Goal: Transaction & Acquisition: Purchase product/service

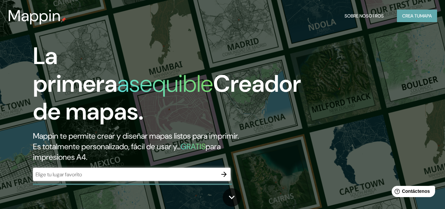
click at [416, 18] on font "Crea tu" at bounding box center [412, 16] width 18 height 6
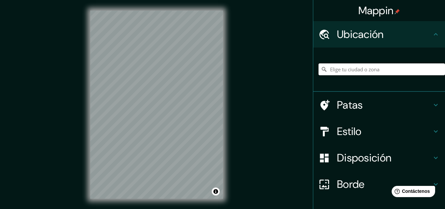
click at [354, 73] on input "Elige tu ciudad o zona" at bounding box center [382, 69] width 127 height 12
type input "[GEOGRAPHIC_DATA], [GEOGRAPHIC_DATA]"
click at [403, 63] on div "Ciudad de México, México Ciudad de México México" at bounding box center [382, 69] width 127 height 33
click at [437, 71] on icon "Claro" at bounding box center [439, 69] width 5 height 5
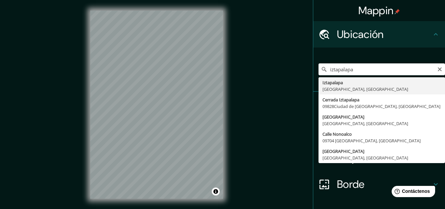
type input "Iztapalapa, [GEOGRAPHIC_DATA], [GEOGRAPHIC_DATA]"
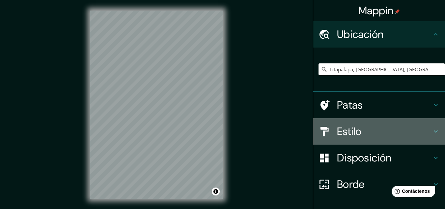
click at [362, 134] on h4 "Estilo" at bounding box center [384, 131] width 95 height 13
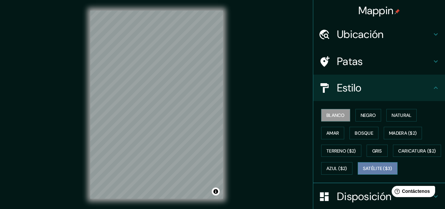
click at [358, 174] on button "Satélite ($3)" at bounding box center [378, 168] width 40 height 13
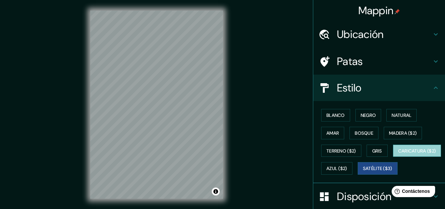
click at [393, 157] on button "Caricatura ($2)" at bounding box center [417, 150] width 48 height 13
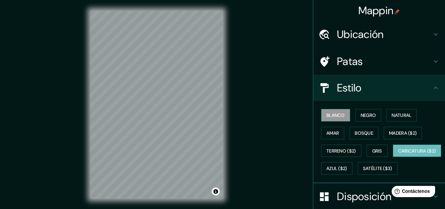
click at [341, 119] on button "Blanco" at bounding box center [335, 115] width 29 height 13
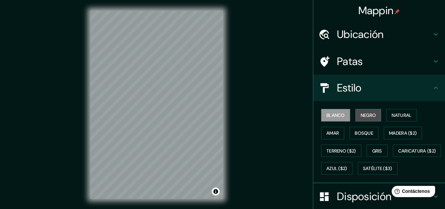
click at [371, 119] on font "Negro" at bounding box center [368, 115] width 15 height 9
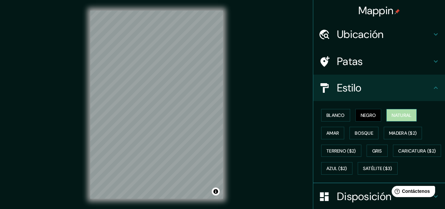
click at [394, 115] on font "Natural" at bounding box center [402, 115] width 20 height 6
click at [333, 138] on button "Amar" at bounding box center [332, 133] width 23 height 13
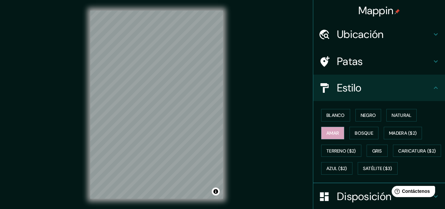
click at [369, 140] on div "Blanco Negro Natural Amar Bosque Madera ($2) Terreno ($2) Gris Caricatura ($2) …" at bounding box center [382, 141] width 127 height 71
click at [365, 133] on font "Bosque" at bounding box center [364, 133] width 18 height 6
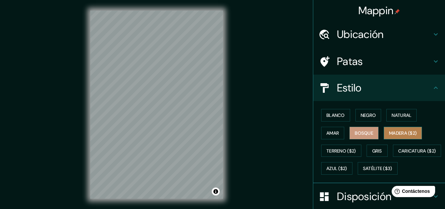
click at [397, 132] on font "Madera ($2)" at bounding box center [403, 133] width 28 height 6
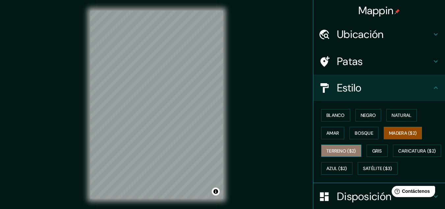
click at [333, 152] on font "Terreno ($2)" at bounding box center [342, 151] width 30 height 6
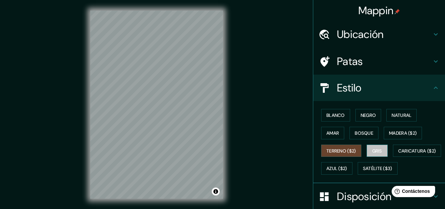
click at [378, 153] on font "Gris" at bounding box center [378, 151] width 10 height 6
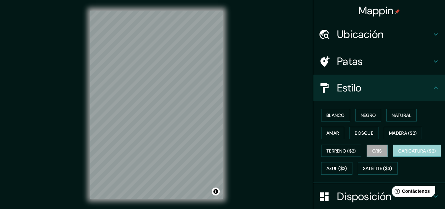
click at [399, 154] on font "Caricatura ($2)" at bounding box center [418, 151] width 38 height 6
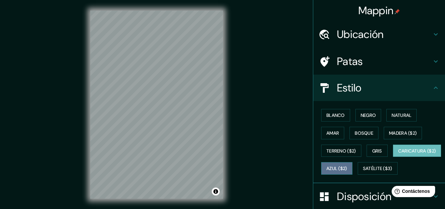
click at [347, 168] on font "Azul ($2)" at bounding box center [337, 169] width 21 height 6
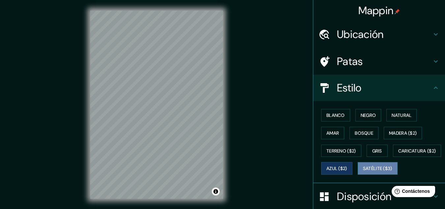
click at [363, 171] on font "Satélite ($3)" at bounding box center [377, 169] width 29 height 6
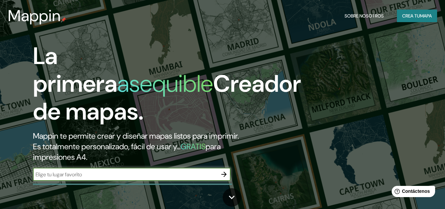
click at [404, 16] on font "Crea tu" at bounding box center [412, 16] width 18 height 6
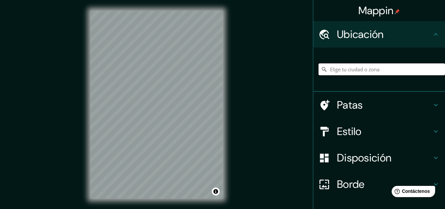
click at [358, 71] on input "Elige tu ciudad o zona" at bounding box center [382, 69] width 127 height 12
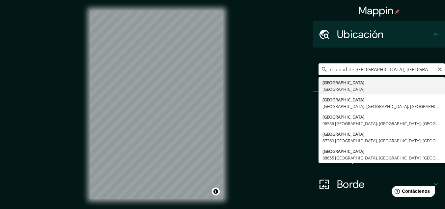
type input "[GEOGRAPHIC_DATA], [GEOGRAPHIC_DATA]"
click at [433, 72] on input "[GEOGRAPHIC_DATA], [GEOGRAPHIC_DATA]" at bounding box center [382, 69] width 127 height 12
click at [430, 69] on input "[GEOGRAPHIC_DATA], [GEOGRAPHIC_DATA]" at bounding box center [382, 69] width 127 height 12
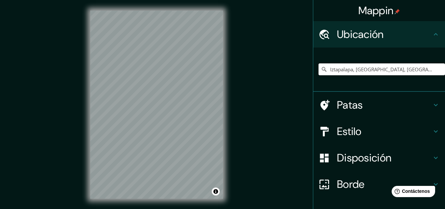
type input "Iztapalapa, [GEOGRAPHIC_DATA], [GEOGRAPHIC_DATA]"
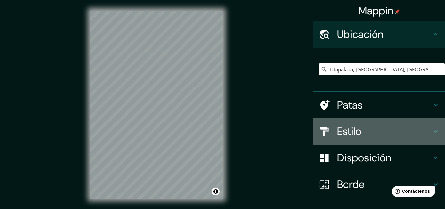
click at [371, 126] on h4 "Estilo" at bounding box center [384, 131] width 95 height 13
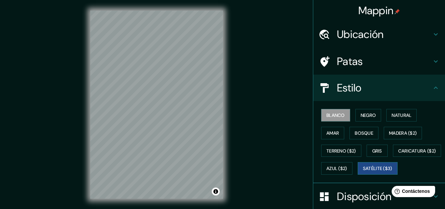
click at [363, 171] on font "Satélite ($3)" at bounding box center [377, 169] width 29 height 6
click at [347, 152] on font "Terreno ($2)" at bounding box center [342, 151] width 30 height 6
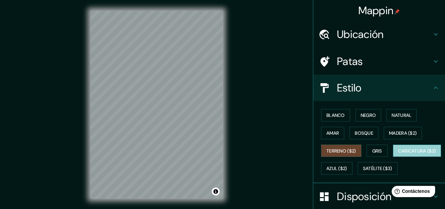
click at [393, 157] on button "Caricatura ($2)" at bounding box center [417, 150] width 48 height 13
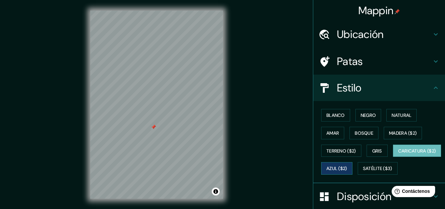
click at [347, 170] on font "Azul ($2)" at bounding box center [337, 169] width 21 height 6
click at [399, 154] on font "Caricatura ($2)" at bounding box center [418, 151] width 38 height 6
click at [342, 118] on button "Blanco" at bounding box center [335, 115] width 29 height 13
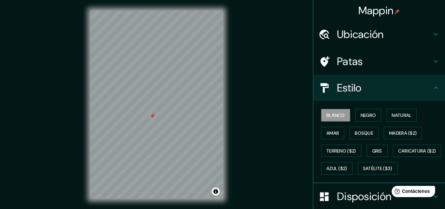
click at [378, 118] on div "Blanco Negro Natural Amar Bosque Madera ($2) Terreno ($2) Gris Caricatura ($2) …" at bounding box center [382, 141] width 127 height 71
click at [371, 118] on font "Negro" at bounding box center [368, 115] width 15 height 6
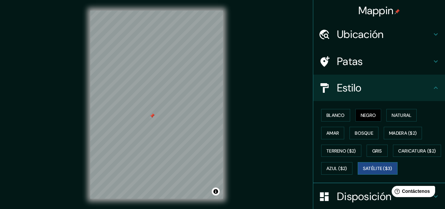
click at [363, 172] on font "Satélite ($3)" at bounding box center [377, 168] width 29 height 9
